Goal: Navigation & Orientation: Find specific page/section

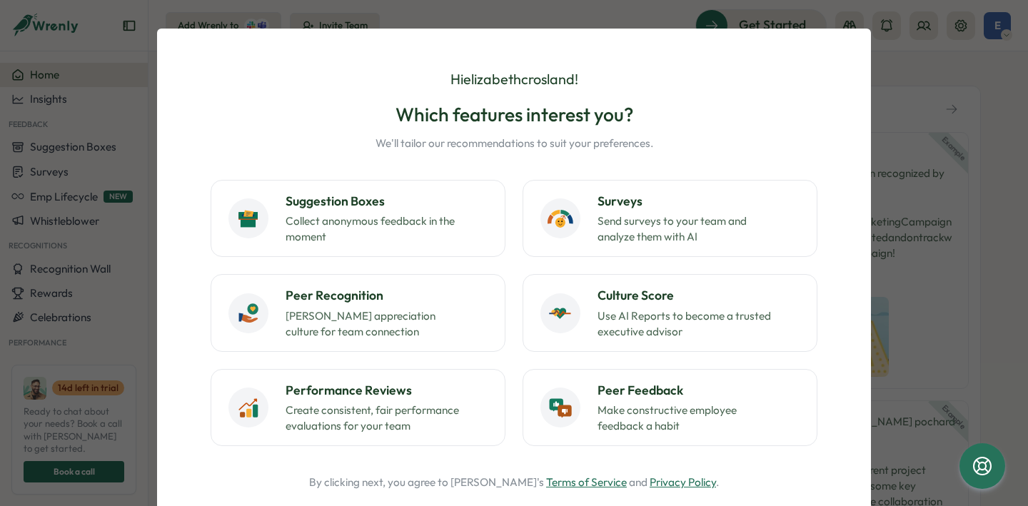
scroll to position [140, 0]
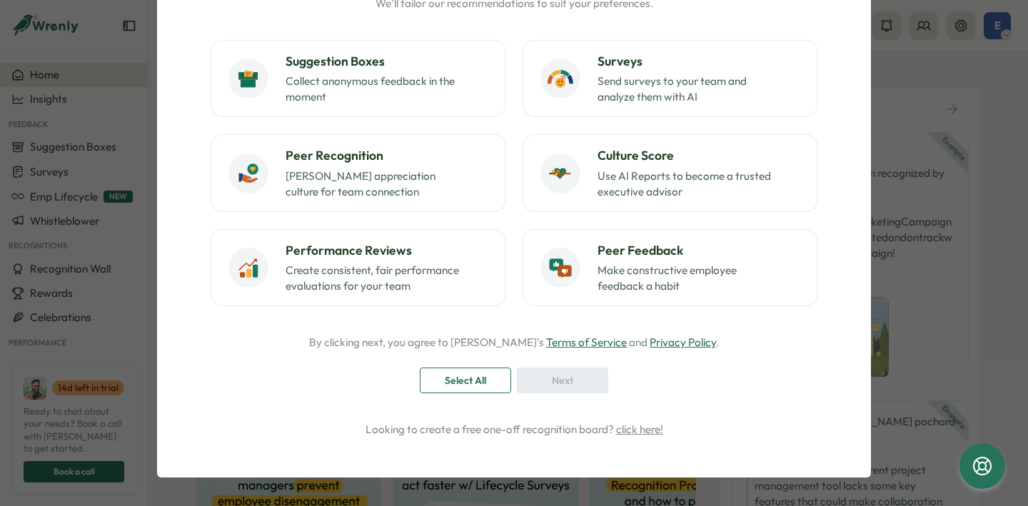
click at [487, 380] on div "Select All" at bounding box center [465, 380] width 64 height 24
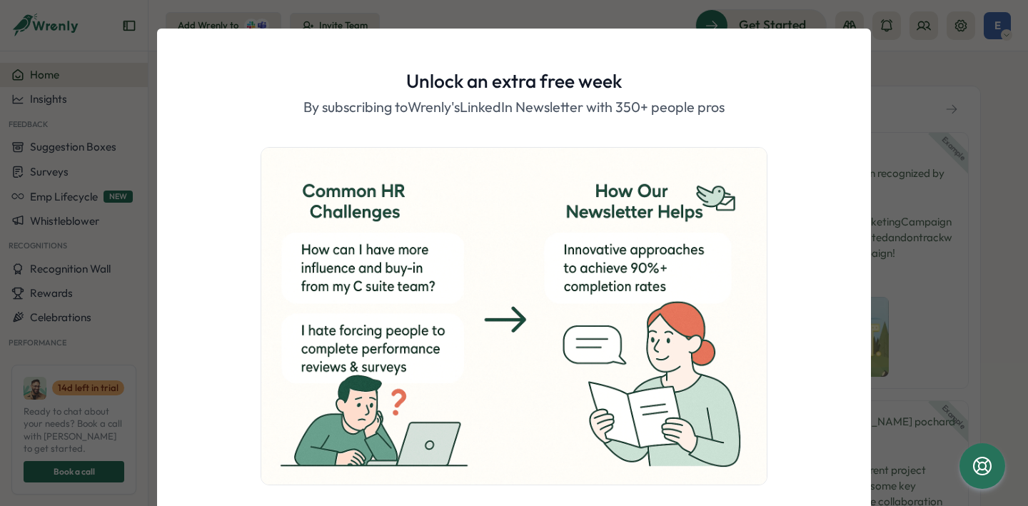
click at [954, 161] on div "Unlock an extra free week By subscribing to [PERSON_NAME]'s LinkedIn Newsletter…" at bounding box center [514, 253] width 1028 height 506
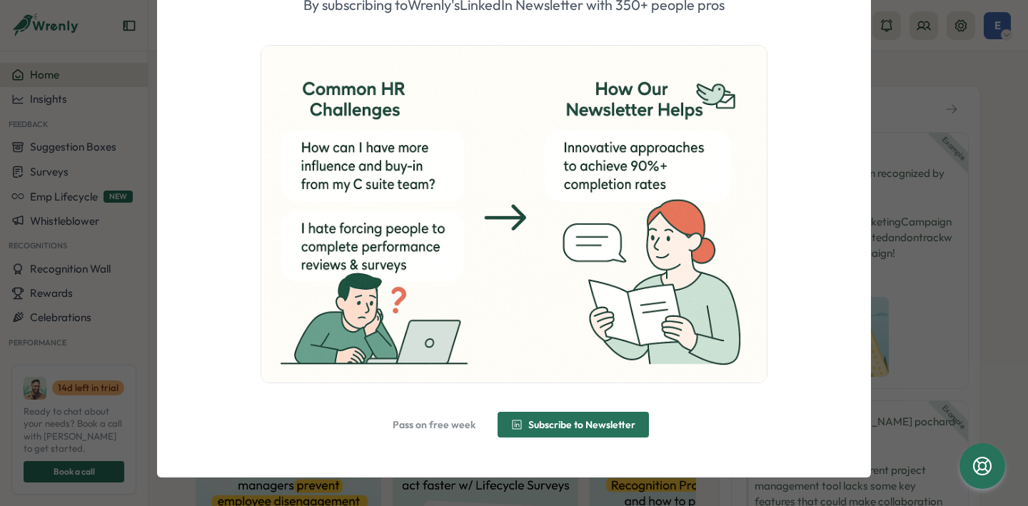
click at [419, 433] on span "Pass on free week" at bounding box center [434, 425] width 83 height 24
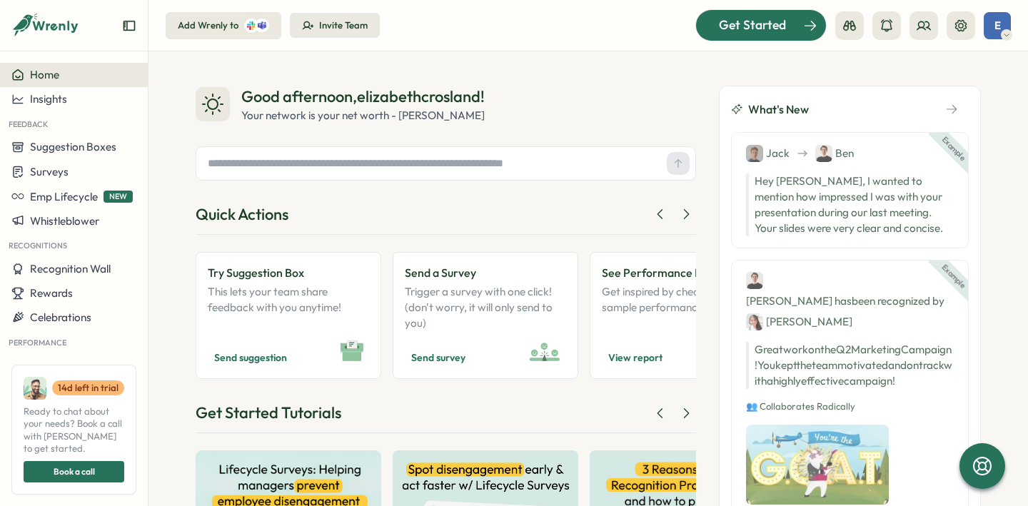
click at [759, 28] on span "Get Started" at bounding box center [752, 25] width 67 height 19
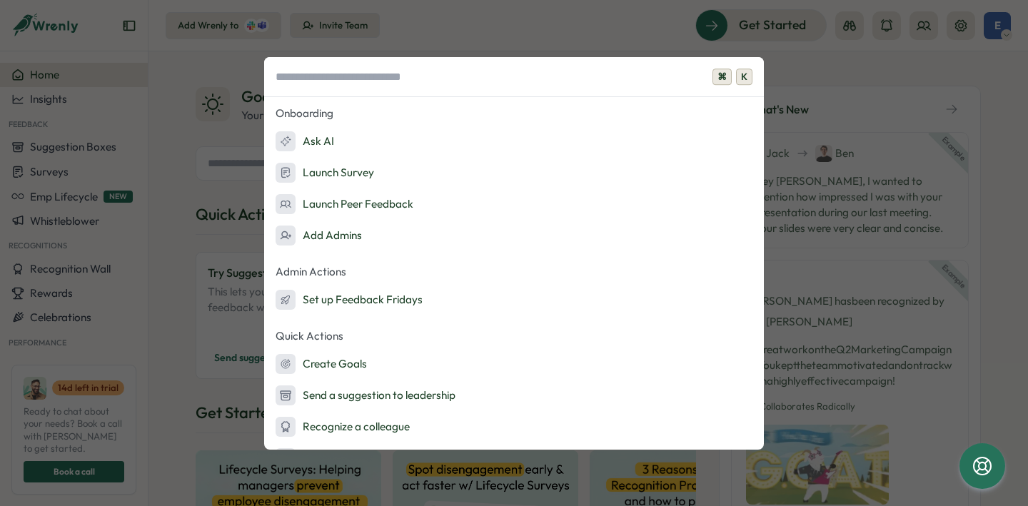
click at [624, 48] on div "⌘ K Onboarding Ask AI Launch Survey Launch Peer Feedback Add Admins Admin Actio…" at bounding box center [514, 253] width 1028 height 506
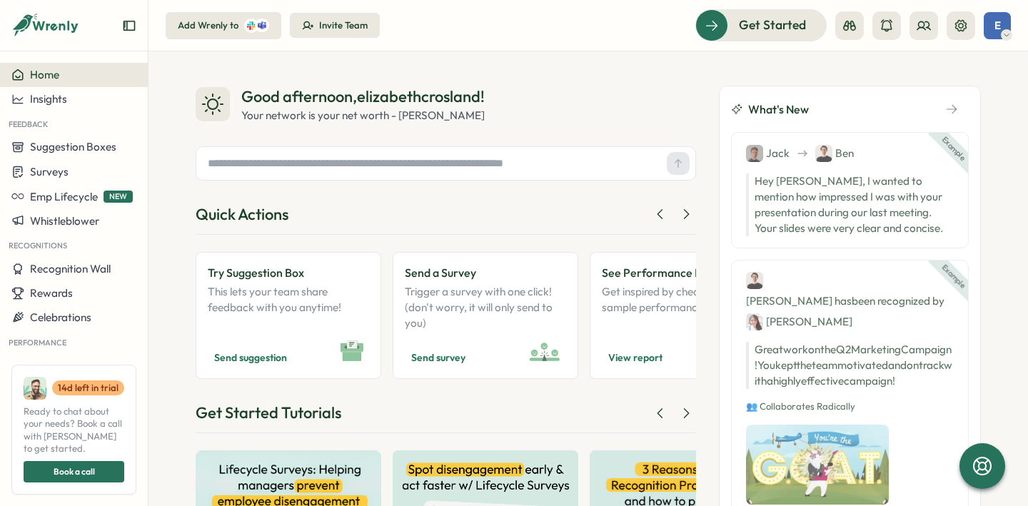
click at [56, 34] on icon at bounding box center [45, 26] width 69 height 24
click at [75, 271] on span "Recognition Wall" at bounding box center [70, 269] width 81 height 14
